Goal: Task Accomplishment & Management: Manage account settings

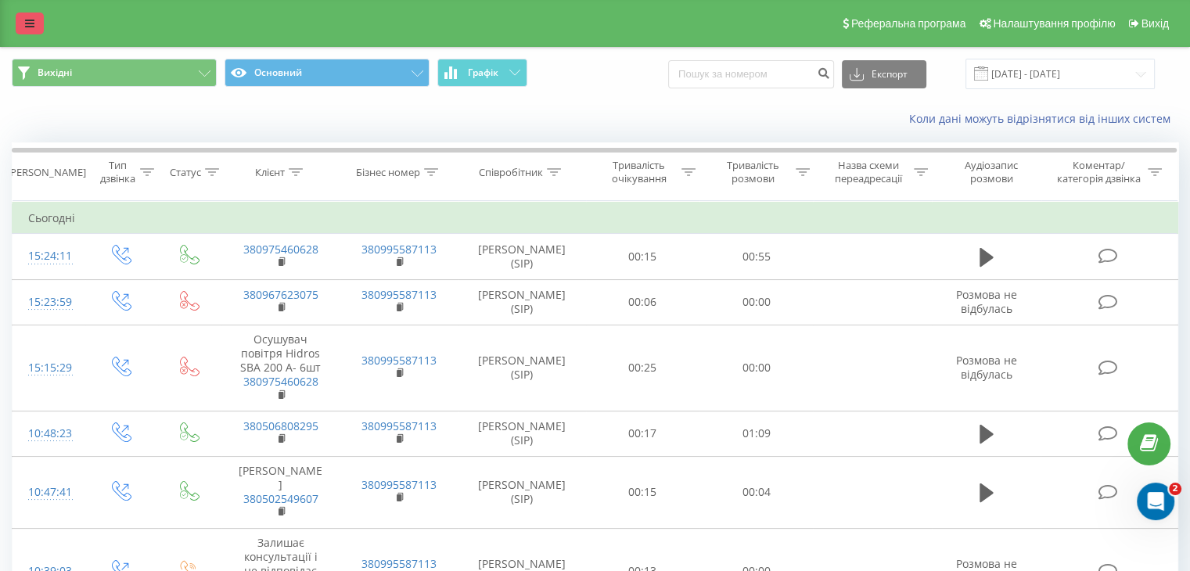
click at [17, 20] on link at bounding box center [30, 24] width 28 height 22
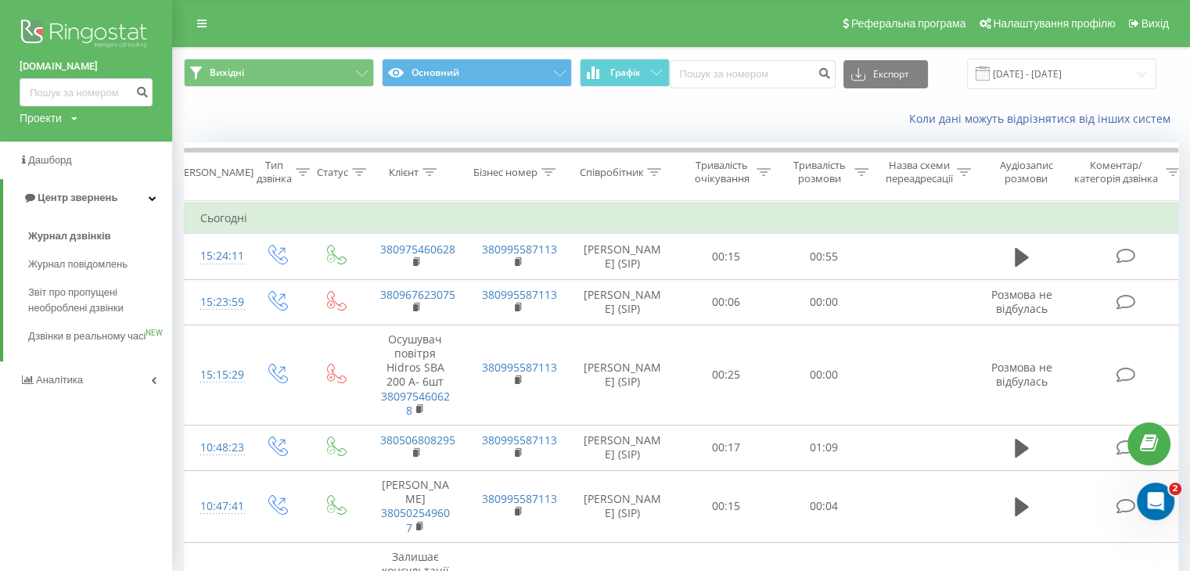
click at [99, 25] on img at bounding box center [86, 35] width 133 height 39
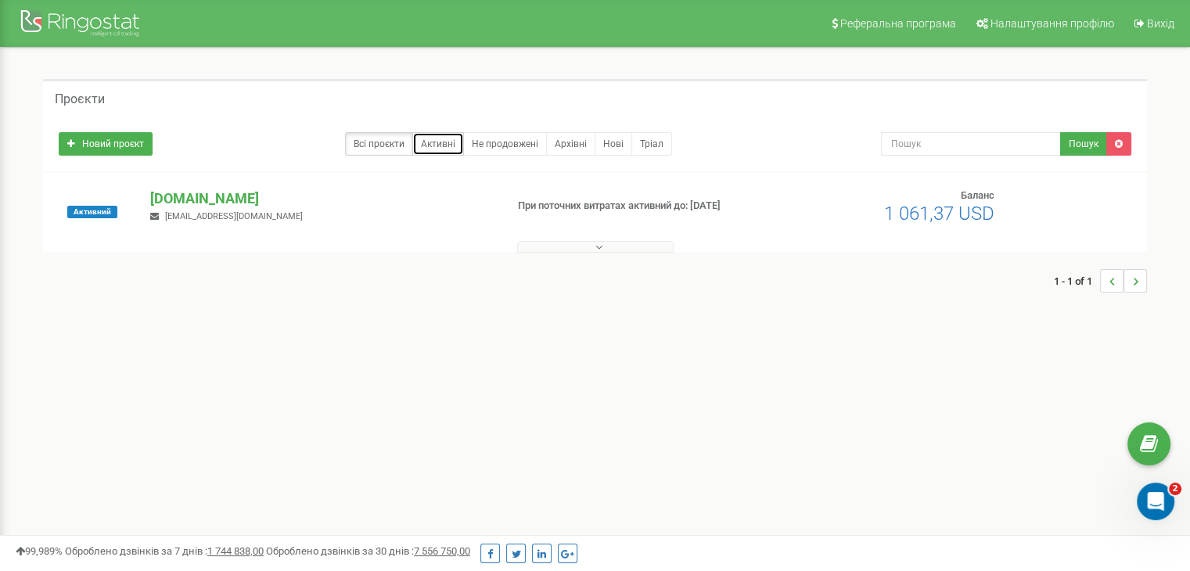
click at [448, 143] on link "Активні" at bounding box center [438, 143] width 52 height 23
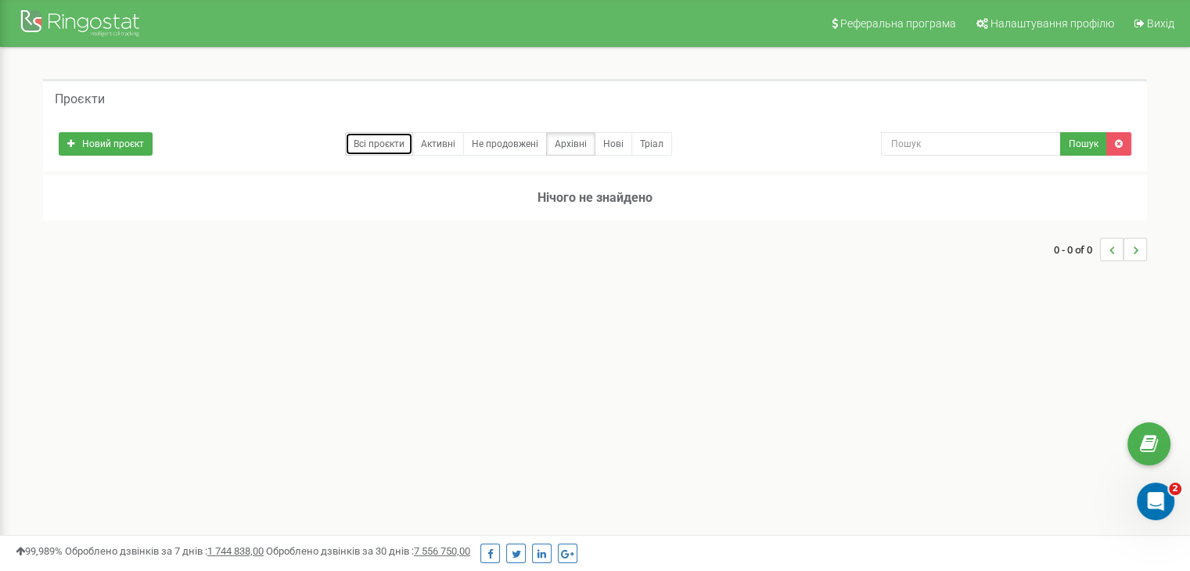
click at [401, 143] on link "Всі проєкти" at bounding box center [379, 143] width 68 height 23
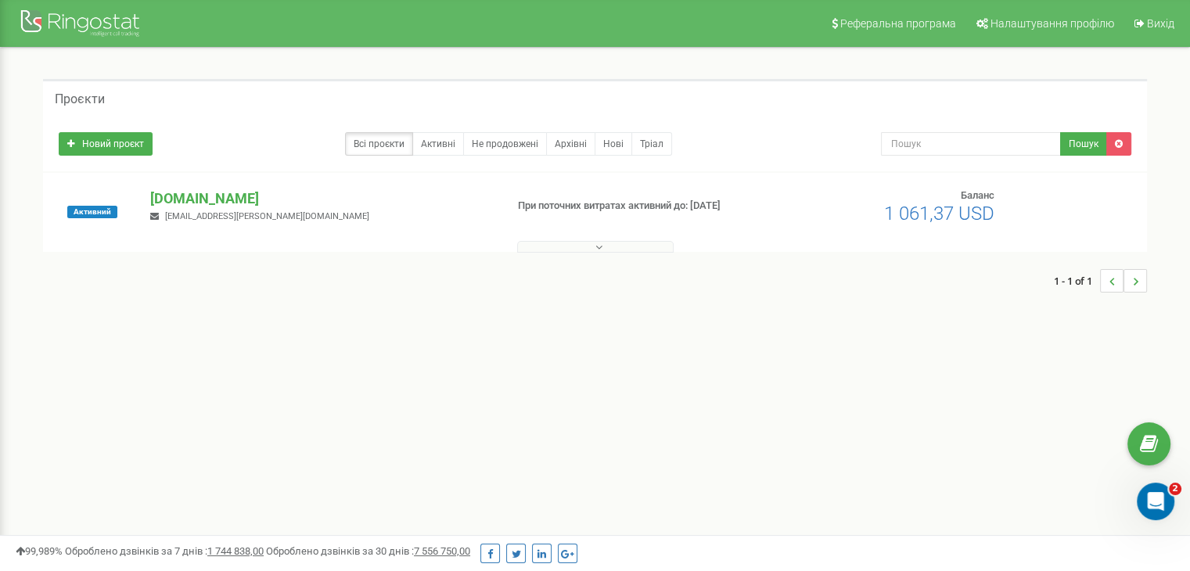
click at [608, 248] on button at bounding box center [595, 247] width 157 height 12
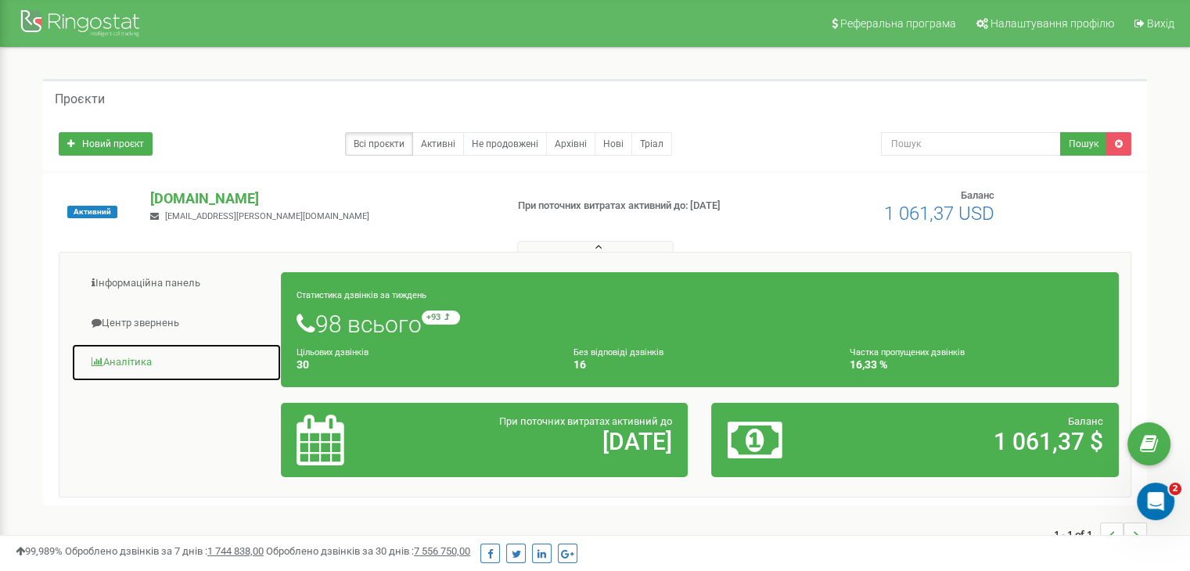
click at [139, 362] on link "Аналiтика" at bounding box center [176, 363] width 211 height 38
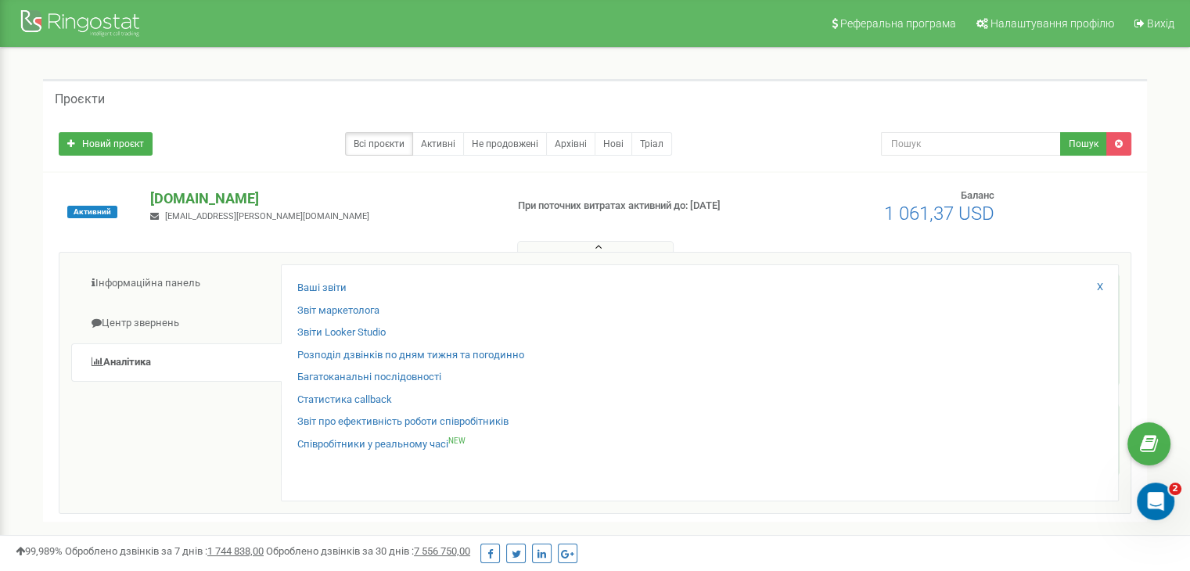
click at [177, 192] on p "[DOMAIN_NAME]" at bounding box center [321, 199] width 342 height 20
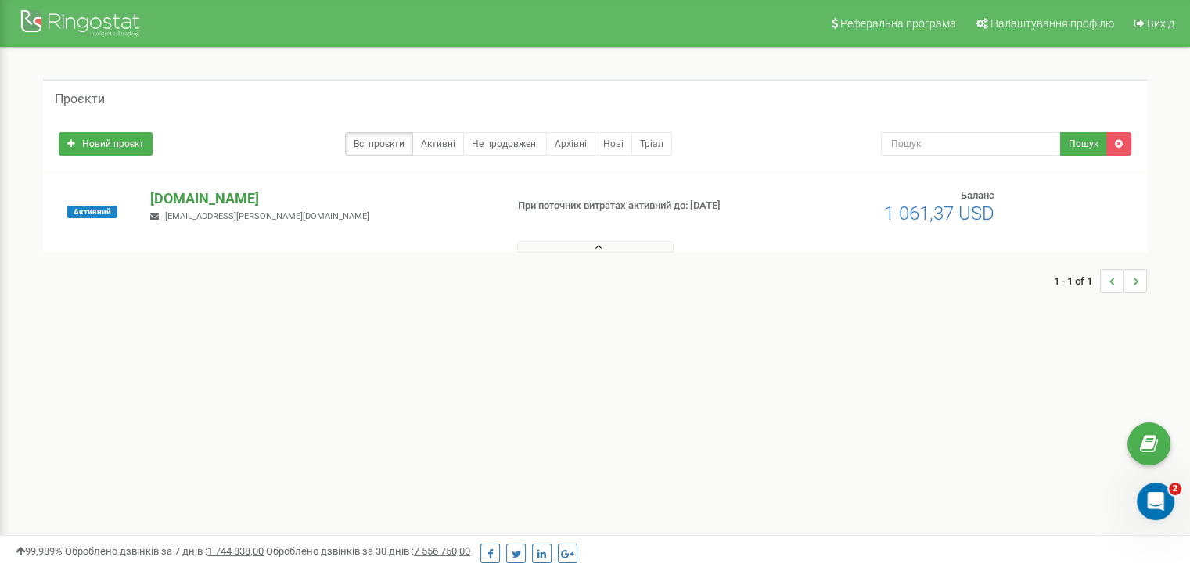
click at [222, 193] on p "[DOMAIN_NAME]" at bounding box center [321, 199] width 342 height 20
